Goal: Navigation & Orientation: Find specific page/section

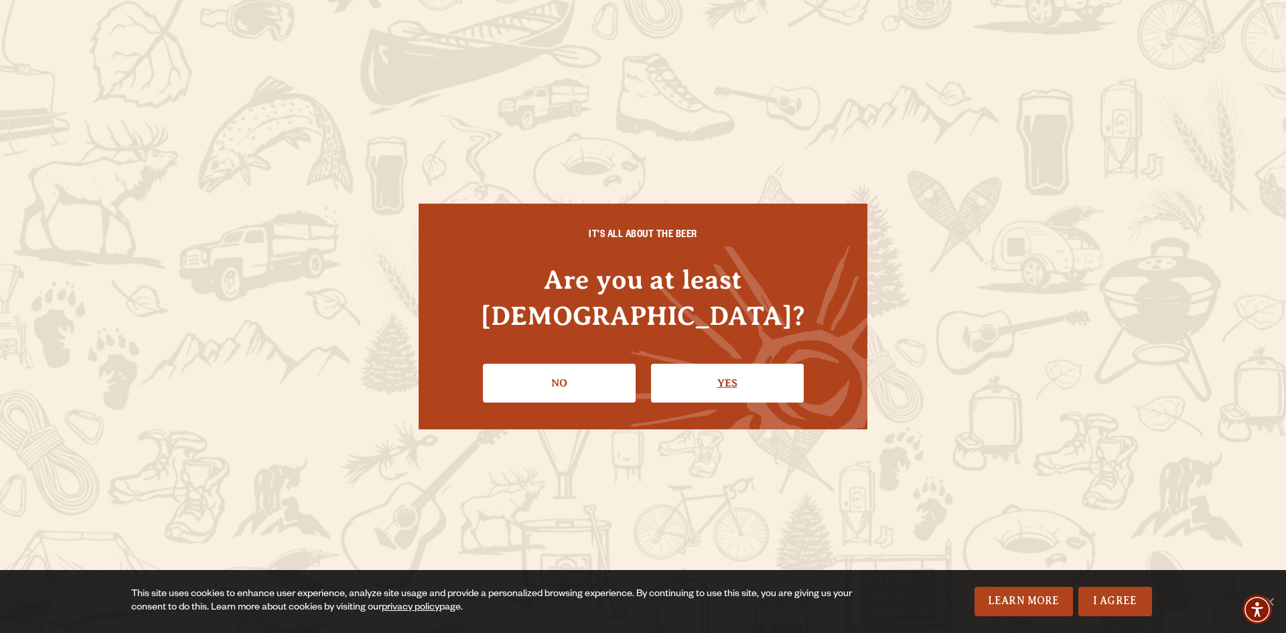
click at [769, 368] on link "Yes" at bounding box center [727, 383] width 153 height 39
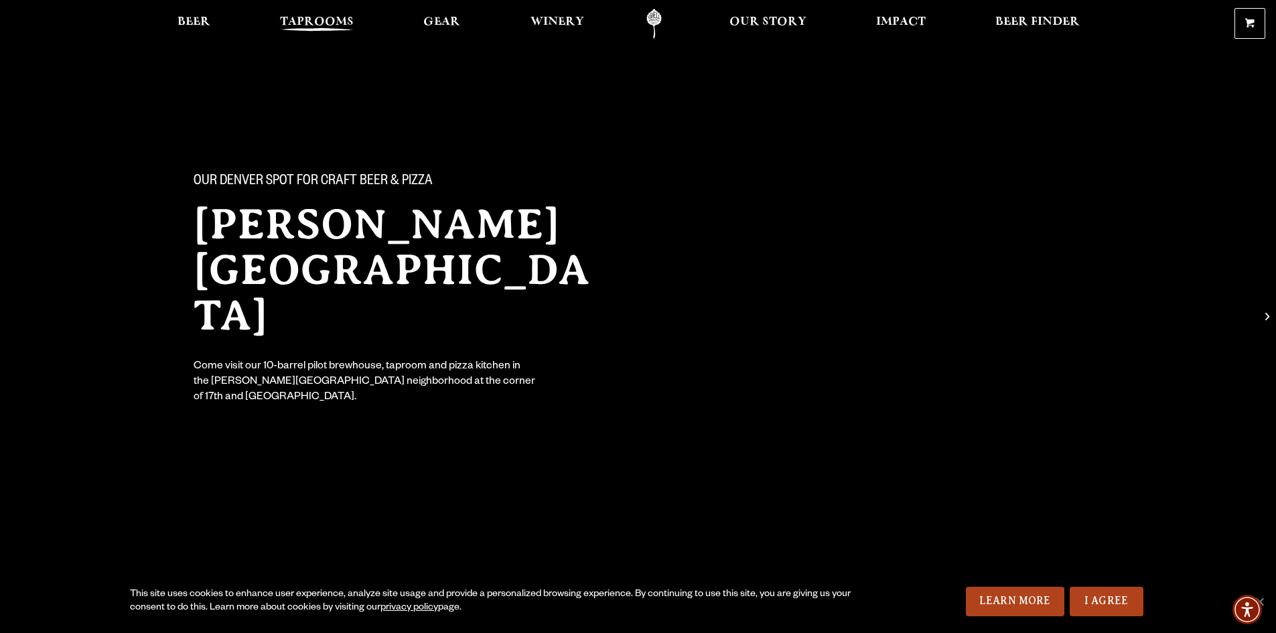
click at [295, 20] on span "Taprooms" at bounding box center [317, 22] width 74 height 11
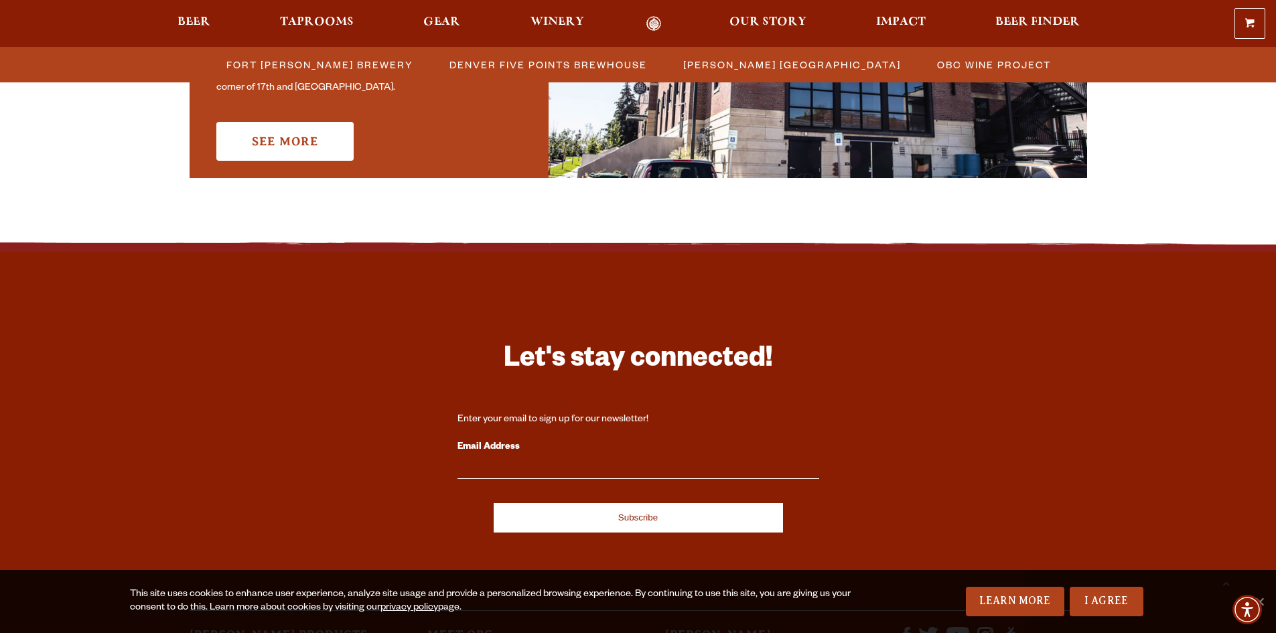
scroll to position [1138, 0]
